Goal: Information Seeking & Learning: Learn about a topic

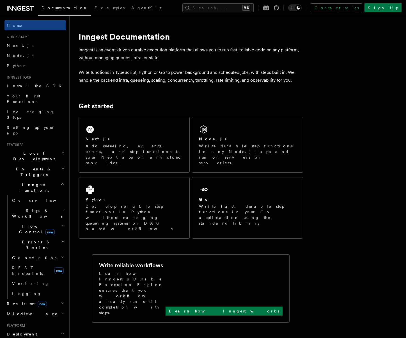
click at [52, 221] on h2 "Flow Control new" at bounding box center [38, 229] width 56 height 16
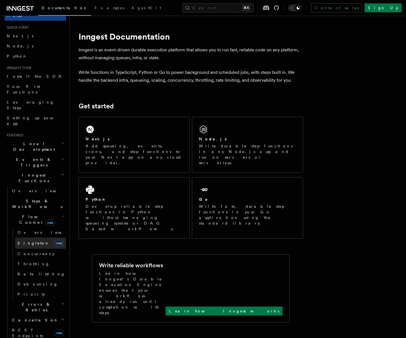
scroll to position [15, 0]
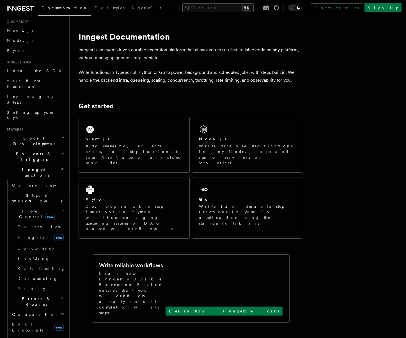
click at [22, 208] on span "Flow Control new" at bounding box center [36, 213] width 52 height 11
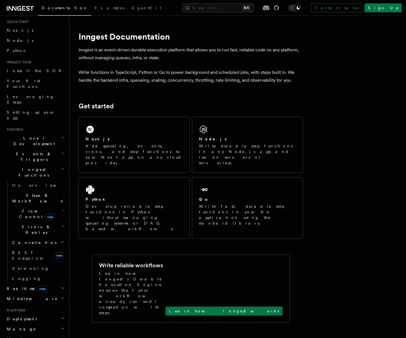
click at [45, 214] on span "new" at bounding box center [49, 217] width 9 height 6
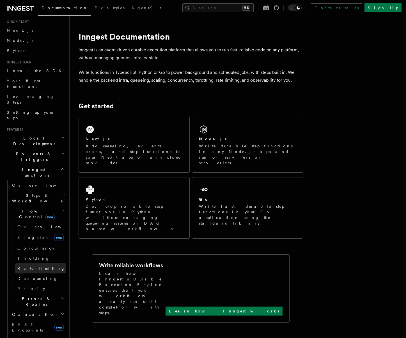
click at [36, 266] on span "Rate limiting" at bounding box center [41, 268] width 48 height 4
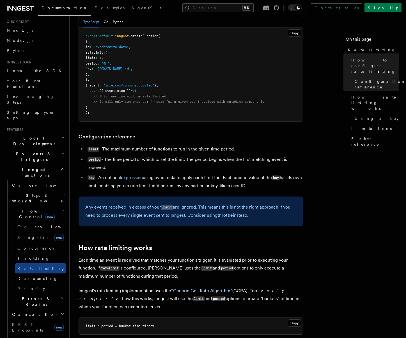
scroll to position [129, 0]
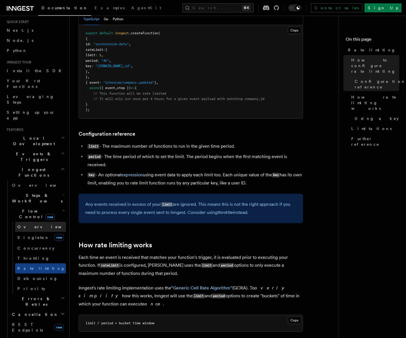
click at [36, 222] on link "Overview" at bounding box center [40, 227] width 51 height 10
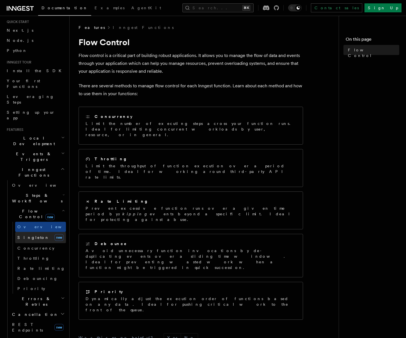
click at [17, 232] on link "Singleton new" at bounding box center [40, 237] width 51 height 11
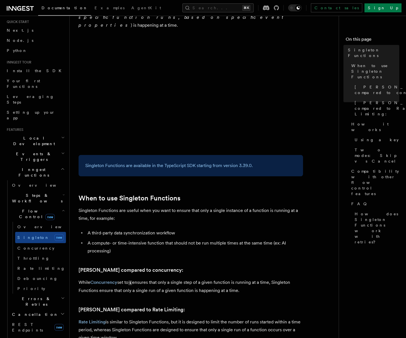
scroll to position [46, 0]
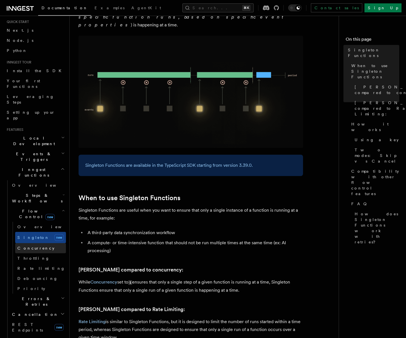
click at [42, 243] on link "Concurrency" at bounding box center [40, 248] width 51 height 10
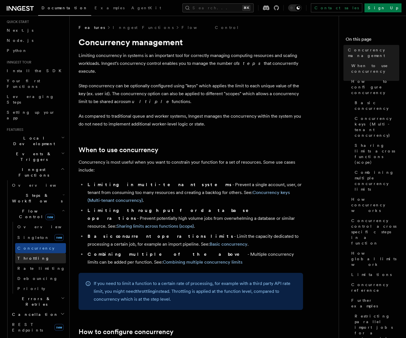
click at [41, 253] on link "Throttling" at bounding box center [40, 258] width 51 height 10
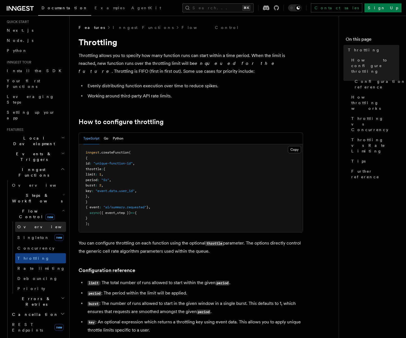
click at [33, 225] on span "Overview" at bounding box center [46, 227] width 58 height 4
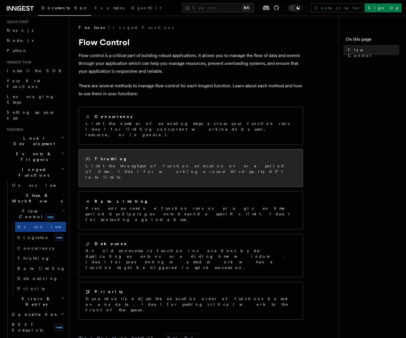
click at [166, 149] on div "Throttling Limit the throughput of function execution over a period of time. Id…" at bounding box center [191, 167] width 224 height 37
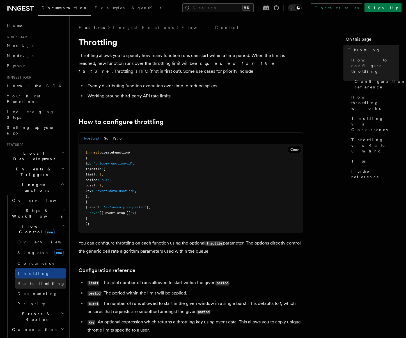
click at [37, 281] on span "Rate limiting" at bounding box center [41, 283] width 48 height 4
click at [36, 291] on span "Debouncing" at bounding box center [37, 293] width 40 height 4
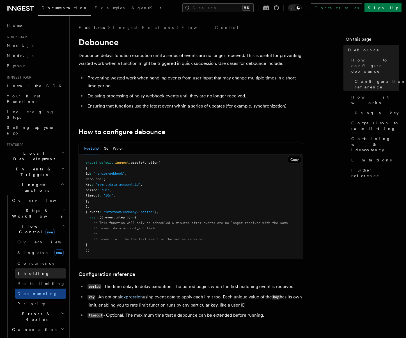
click at [42, 268] on link "Throttling" at bounding box center [40, 273] width 51 height 10
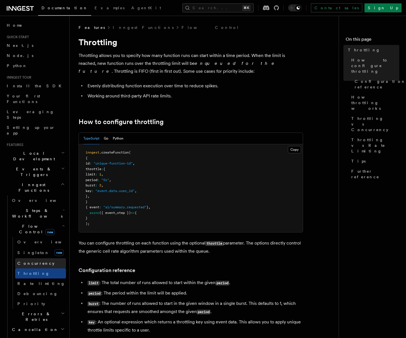
click at [42, 258] on link "Concurrency" at bounding box center [40, 263] width 51 height 10
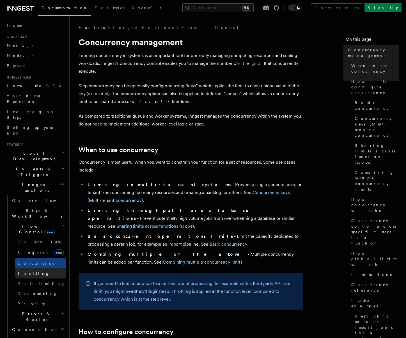
click at [37, 268] on link "Throttling" at bounding box center [40, 273] width 51 height 10
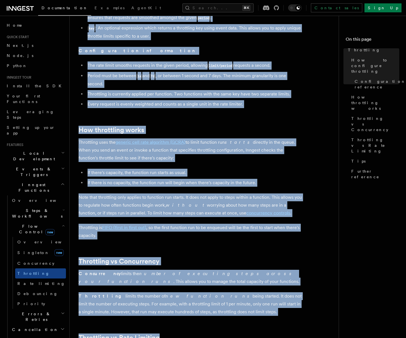
scroll to position [546, 0]
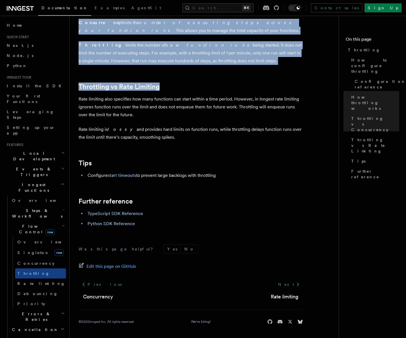
drag, startPoint x: 79, startPoint y: 42, endPoint x: 253, endPoint y: 173, distance: 218.2
copy article "Throttling Throttling allows you to specify how many function runs can start wi…"
